Goal: Use online tool/utility: Utilize a website feature to perform a specific function

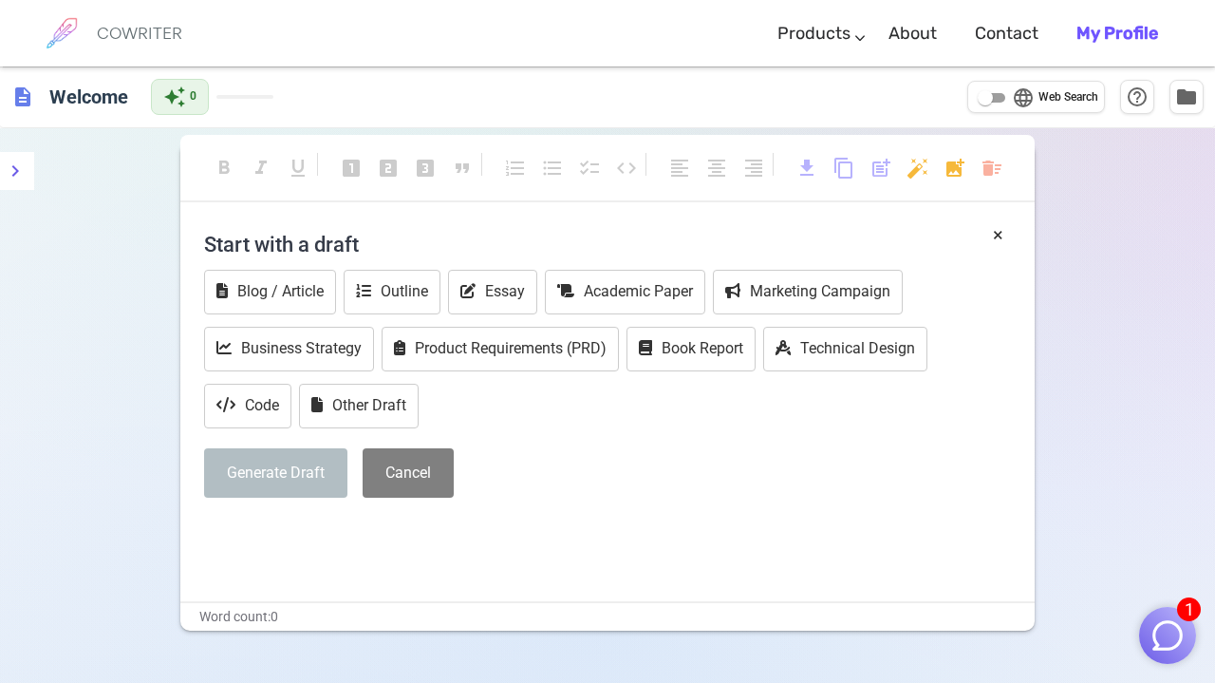
click at [818, 532] on p "﻿" at bounding box center [607, 532] width 807 height 28
click at [817, 533] on p "﻿" at bounding box center [607, 532] width 807 height 28
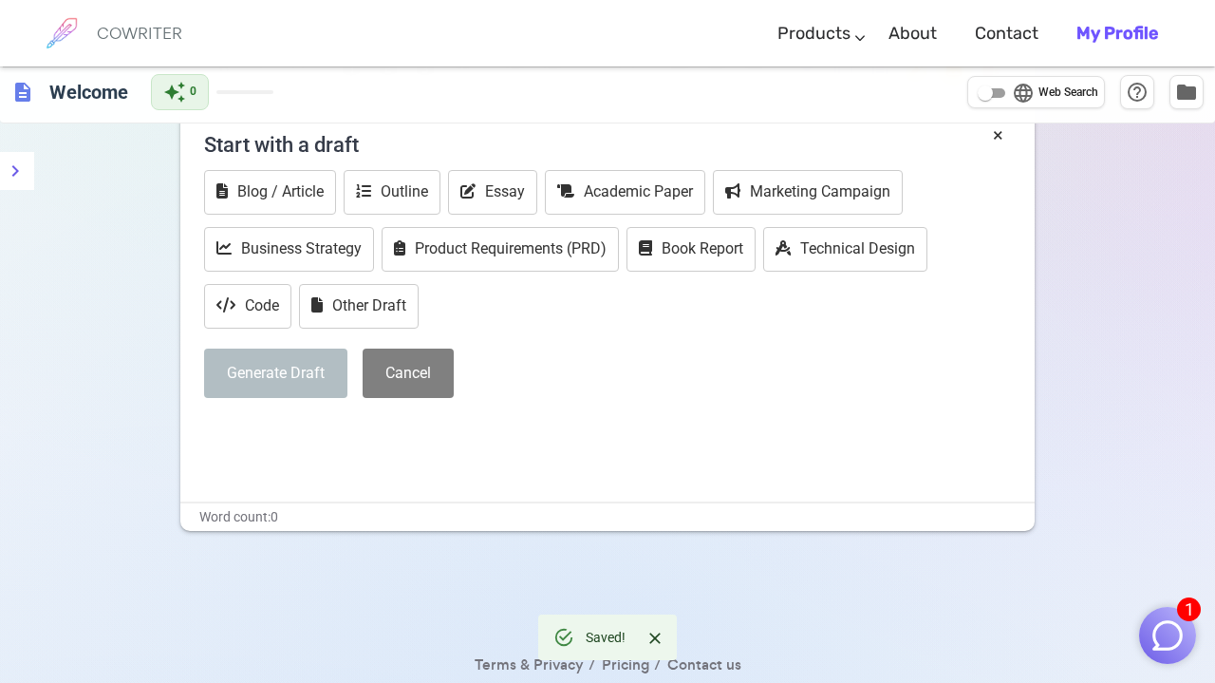
scroll to position [112, 0]
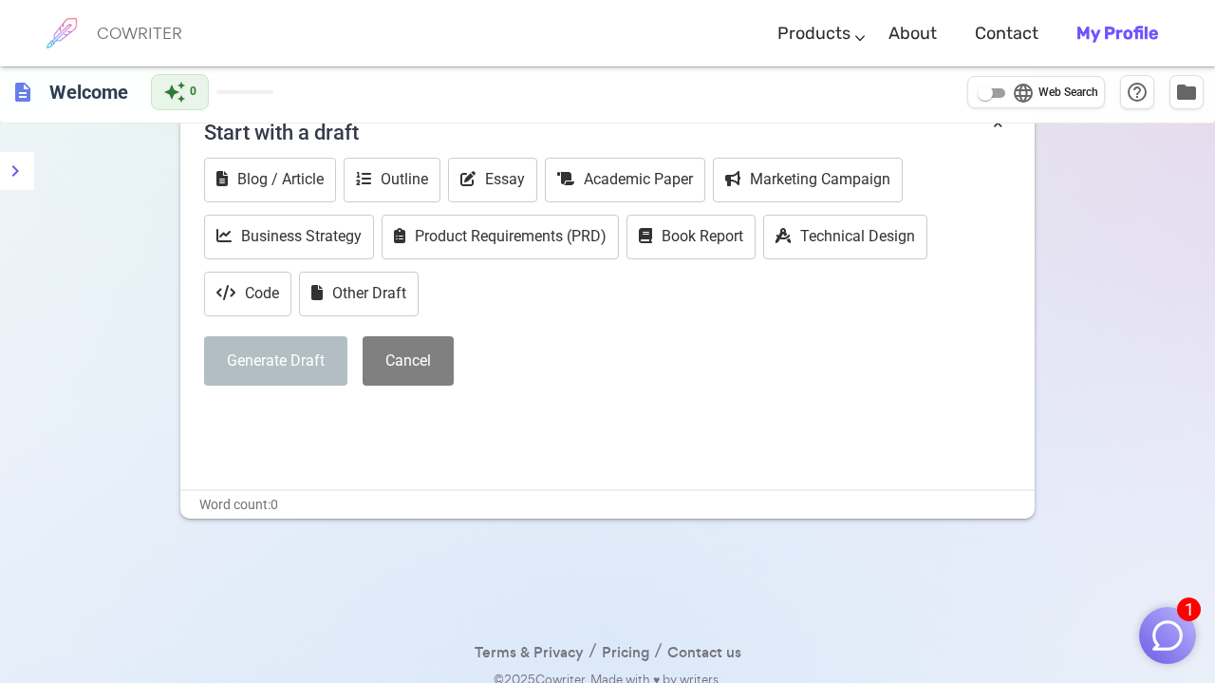
click at [457, 397] on div "× Start with a draft Blog / Article Outline Essay Academic Paper Marketing Camp…" at bounding box center [607, 271] width 807 height 325
click at [376, 415] on p "﻿" at bounding box center [607, 420] width 807 height 28
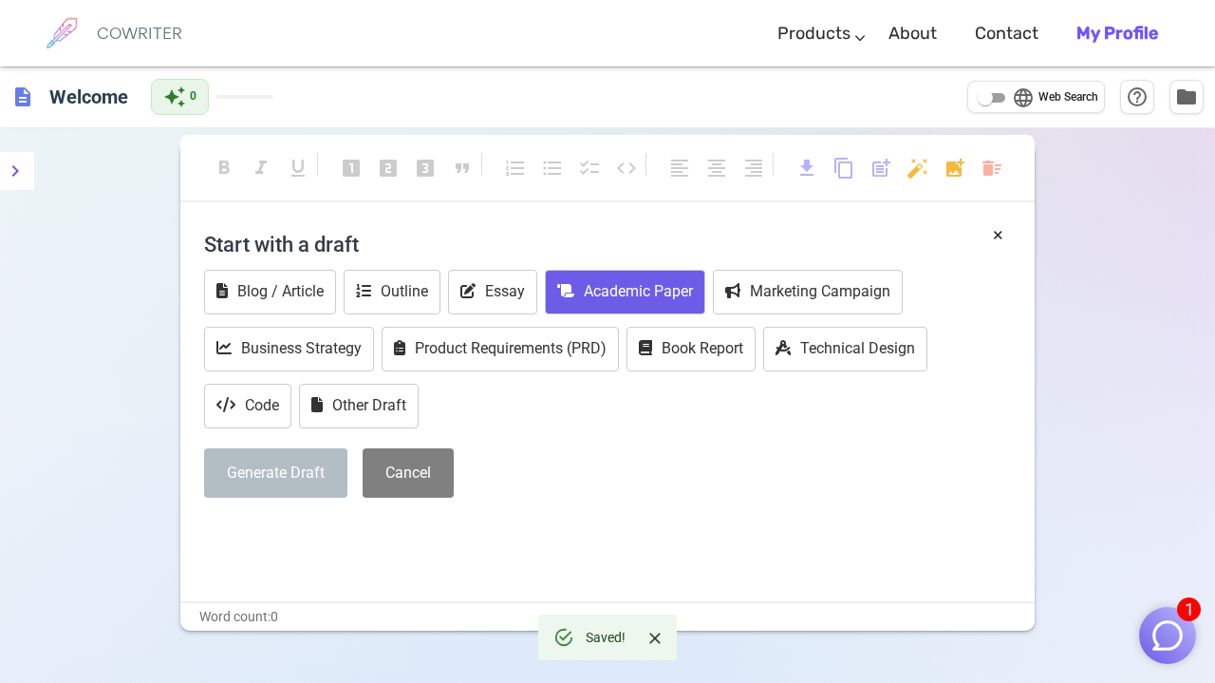
scroll to position [0, 0]
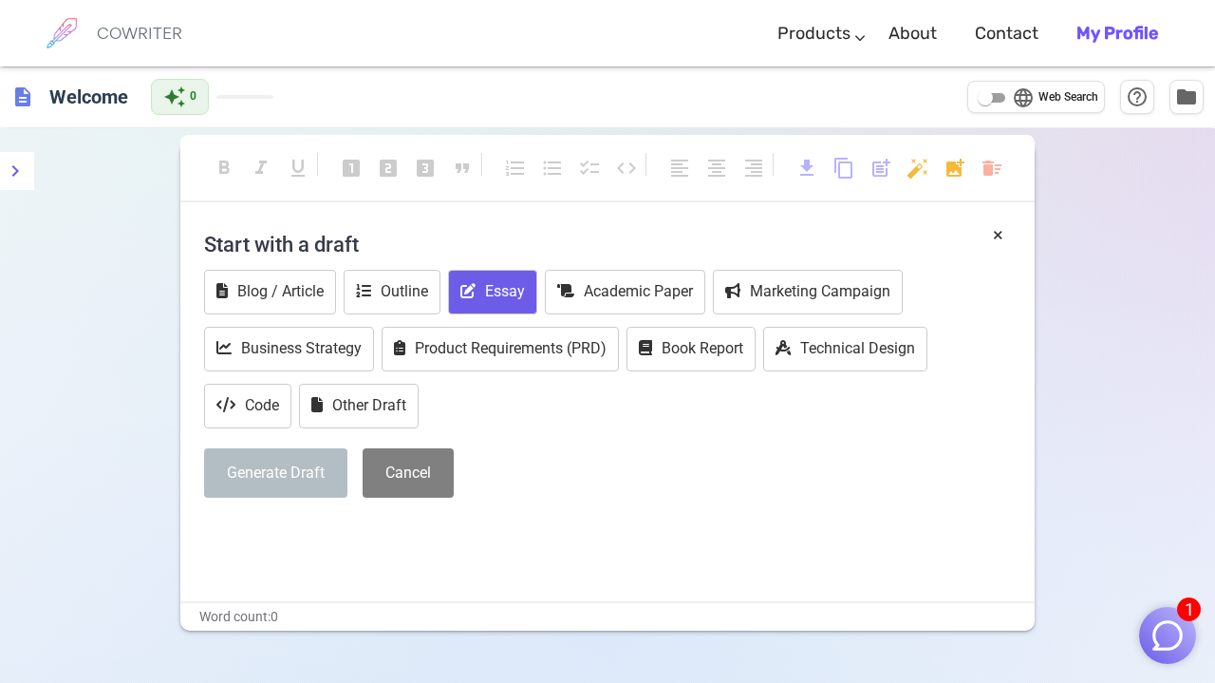
click at [489, 273] on button "Essay" at bounding box center [492, 292] width 89 height 45
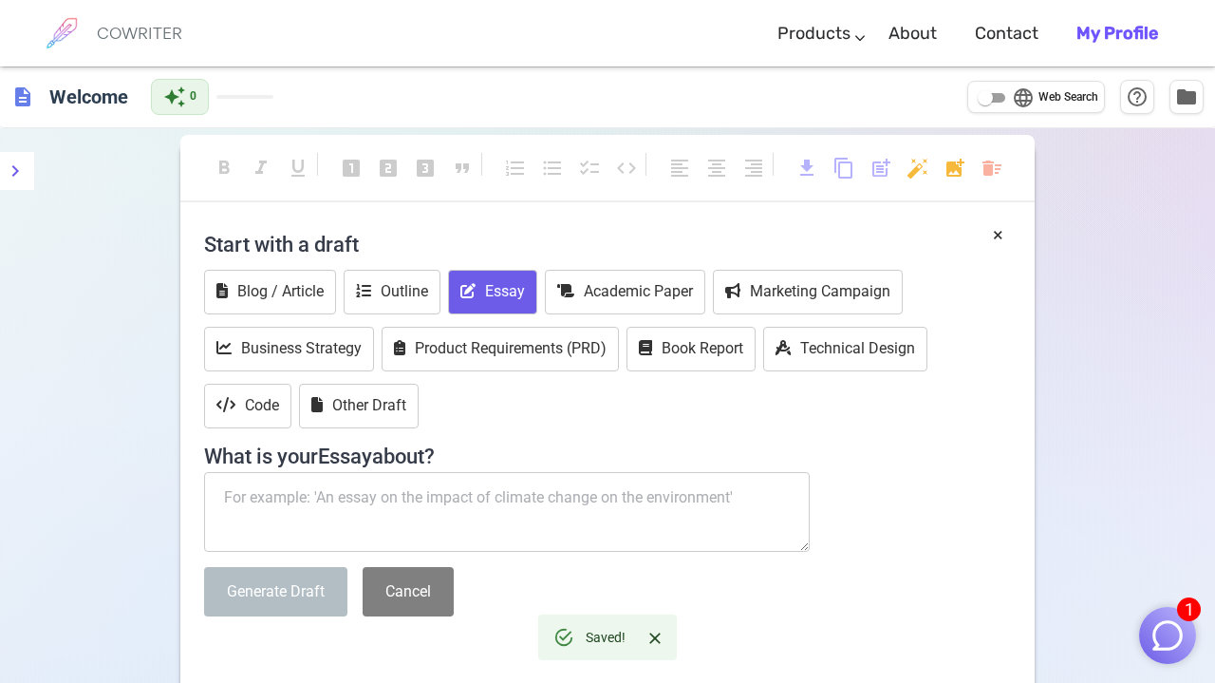
click at [462, 490] on textarea at bounding box center [507, 512] width 606 height 80
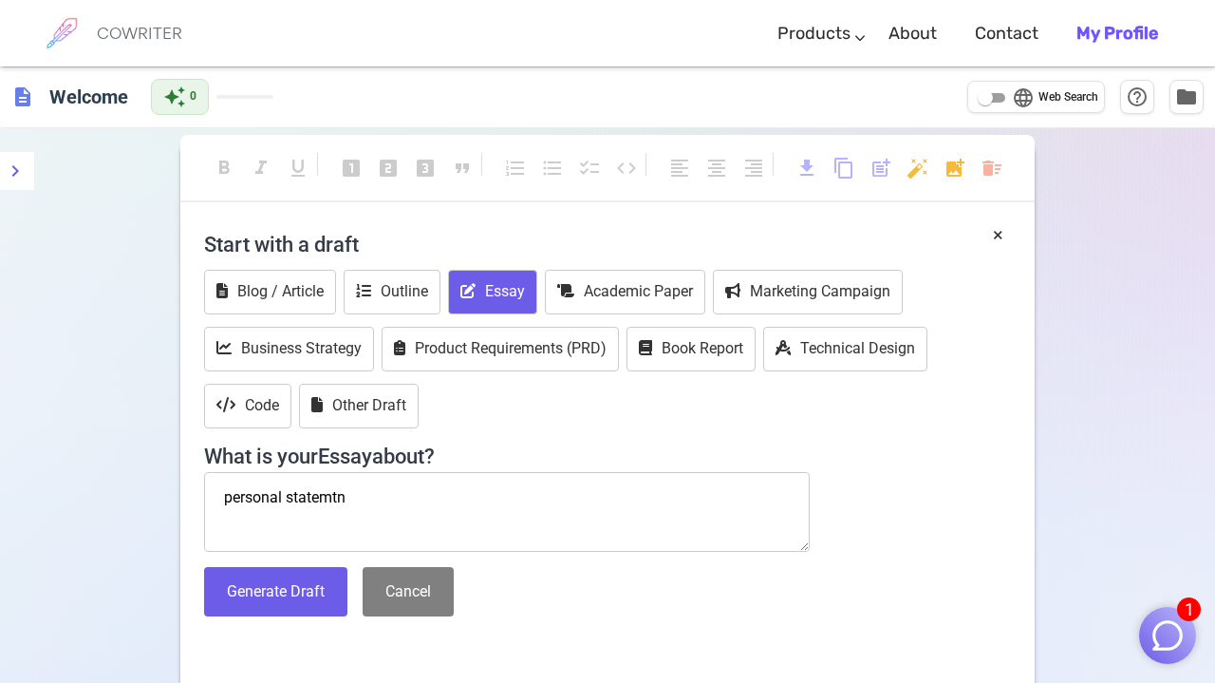
type textarea "personal statement"
